Goal: Book appointment/travel/reservation

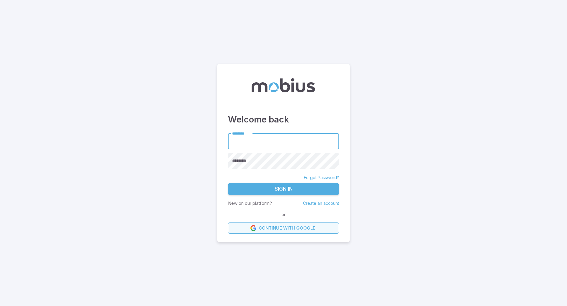
click at [280, 230] on link "Continue with Google" at bounding box center [283, 228] width 111 height 11
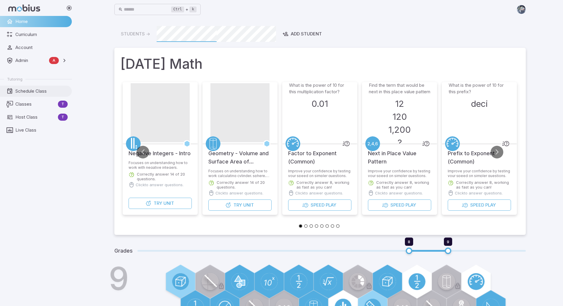
click at [21, 90] on span "Schedule Class" at bounding box center [41, 91] width 52 height 6
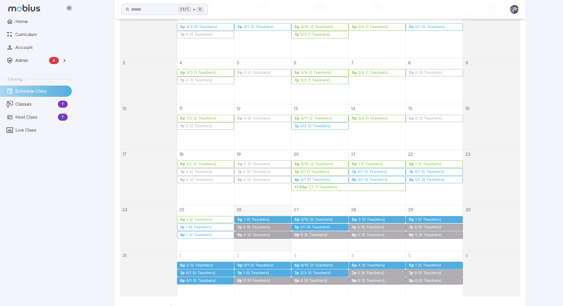
scroll to position [118, 0]
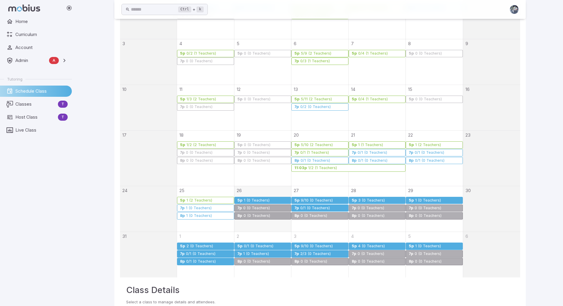
click at [255, 200] on div "1 (0 Teachers)" at bounding box center [256, 200] width 26 height 4
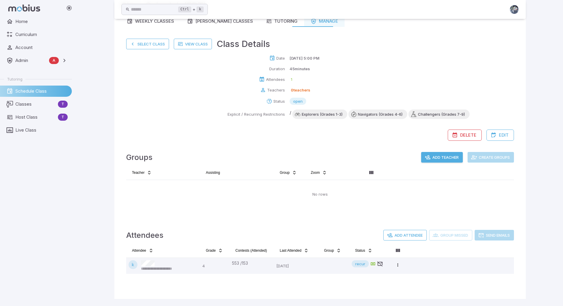
scroll to position [0, 0]
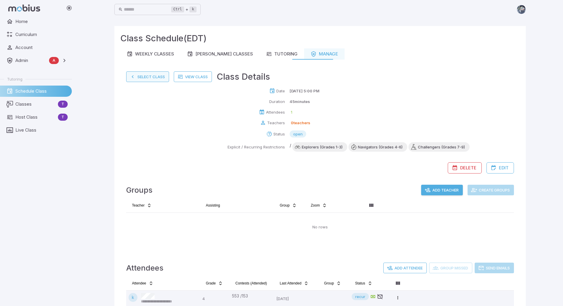
click at [152, 76] on button "Select Class" at bounding box center [147, 76] width 43 height 11
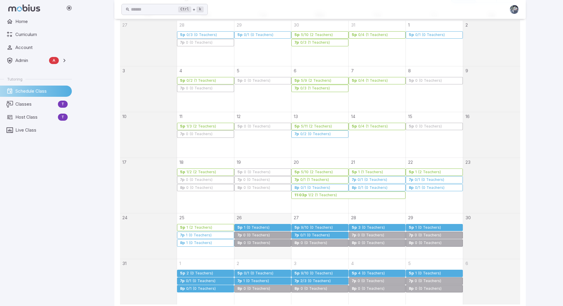
scroll to position [118, 0]
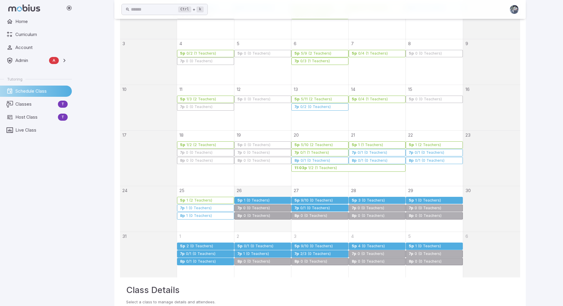
click at [307, 207] on div "0/1 (0 Teachers)" at bounding box center [315, 208] width 30 height 4
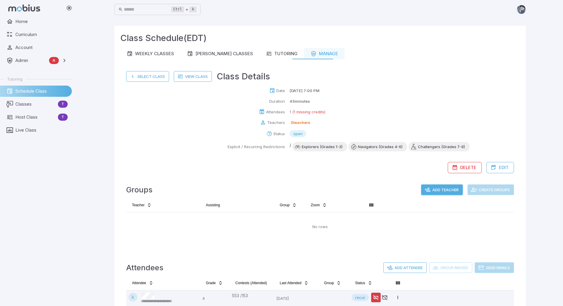
scroll to position [0, 0]
click at [150, 77] on button "Select Class" at bounding box center [147, 76] width 43 height 11
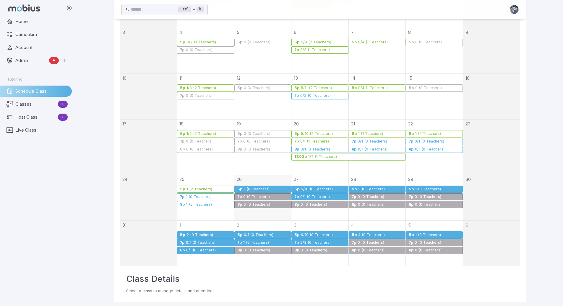
scroll to position [132, 0]
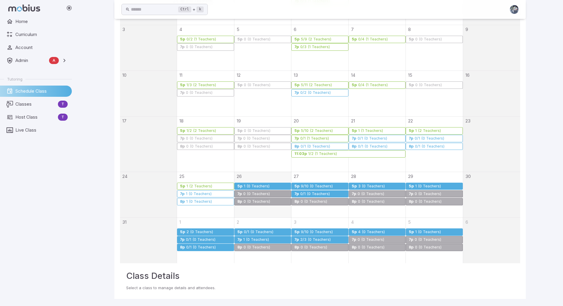
click at [304, 184] on div "9/10 (0 Teachers)" at bounding box center [316, 186] width 32 height 4
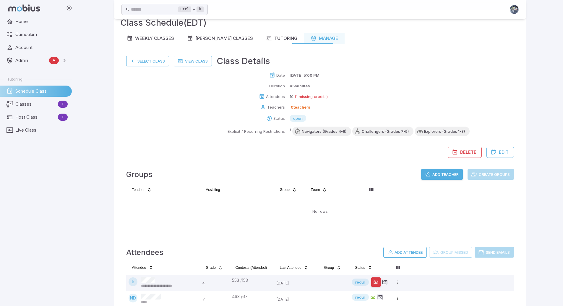
scroll to position [0, 0]
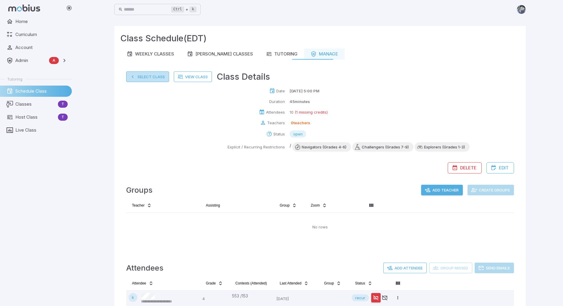
click at [143, 77] on button "Select Class" at bounding box center [147, 76] width 43 height 11
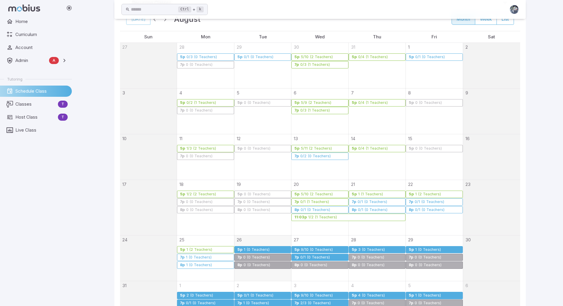
scroll to position [89, 0]
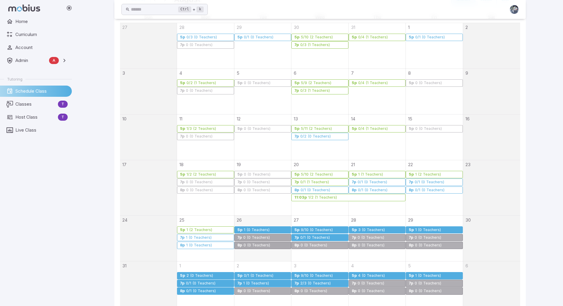
click at [203, 228] on div "1 (2 Teachers)" at bounding box center [199, 230] width 26 height 4
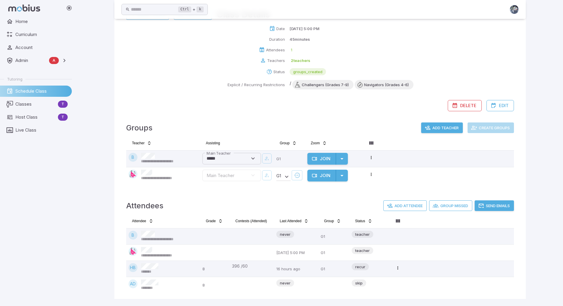
scroll to position [0, 0]
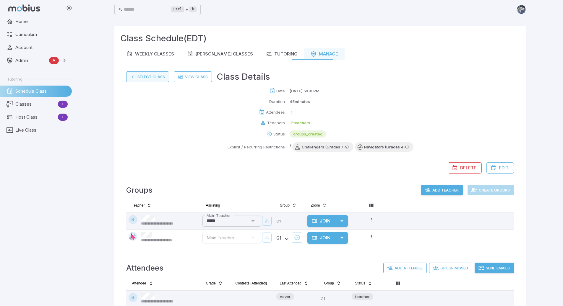
click at [147, 75] on button "Select Class" at bounding box center [147, 76] width 43 height 11
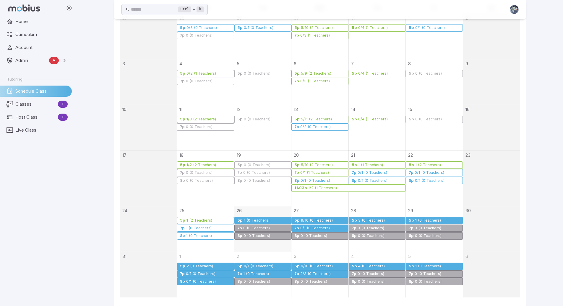
scroll to position [132, 0]
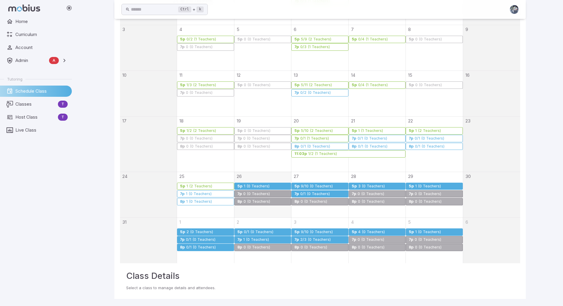
click at [192, 195] on div "1 (0 Teachers)" at bounding box center [198, 194] width 26 height 4
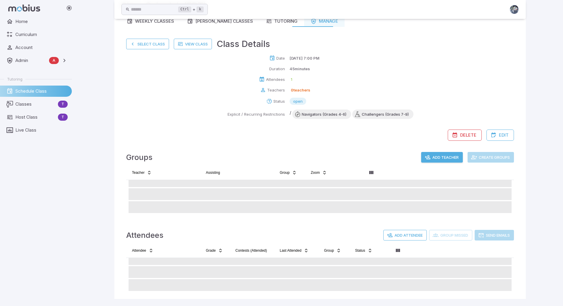
scroll to position [33, 0]
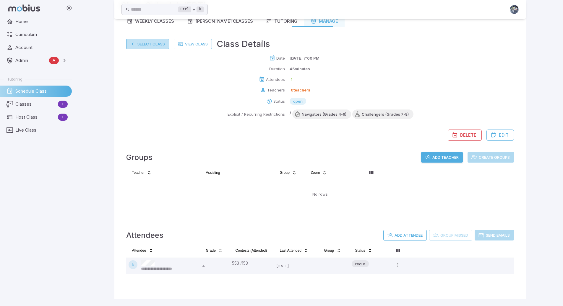
click at [157, 44] on button "Select Class" at bounding box center [147, 44] width 43 height 11
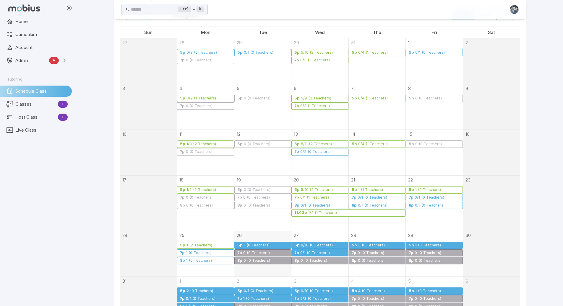
scroll to position [132, 0]
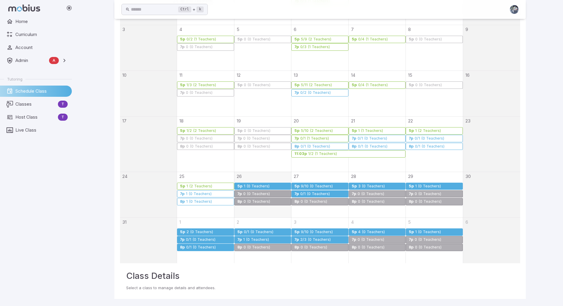
click at [209, 201] on div "1 (0 Teachers)" at bounding box center [199, 202] width 26 height 4
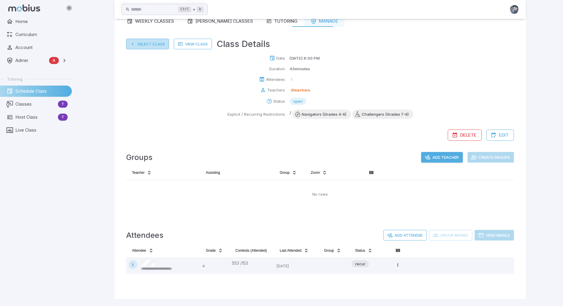
click at [162, 43] on button "Select Class" at bounding box center [147, 44] width 43 height 11
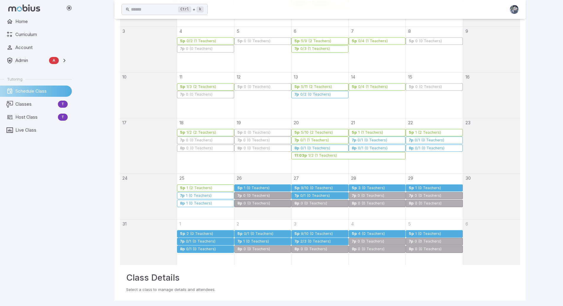
scroll to position [132, 0]
